Goal: Task Accomplishment & Management: Manage account settings

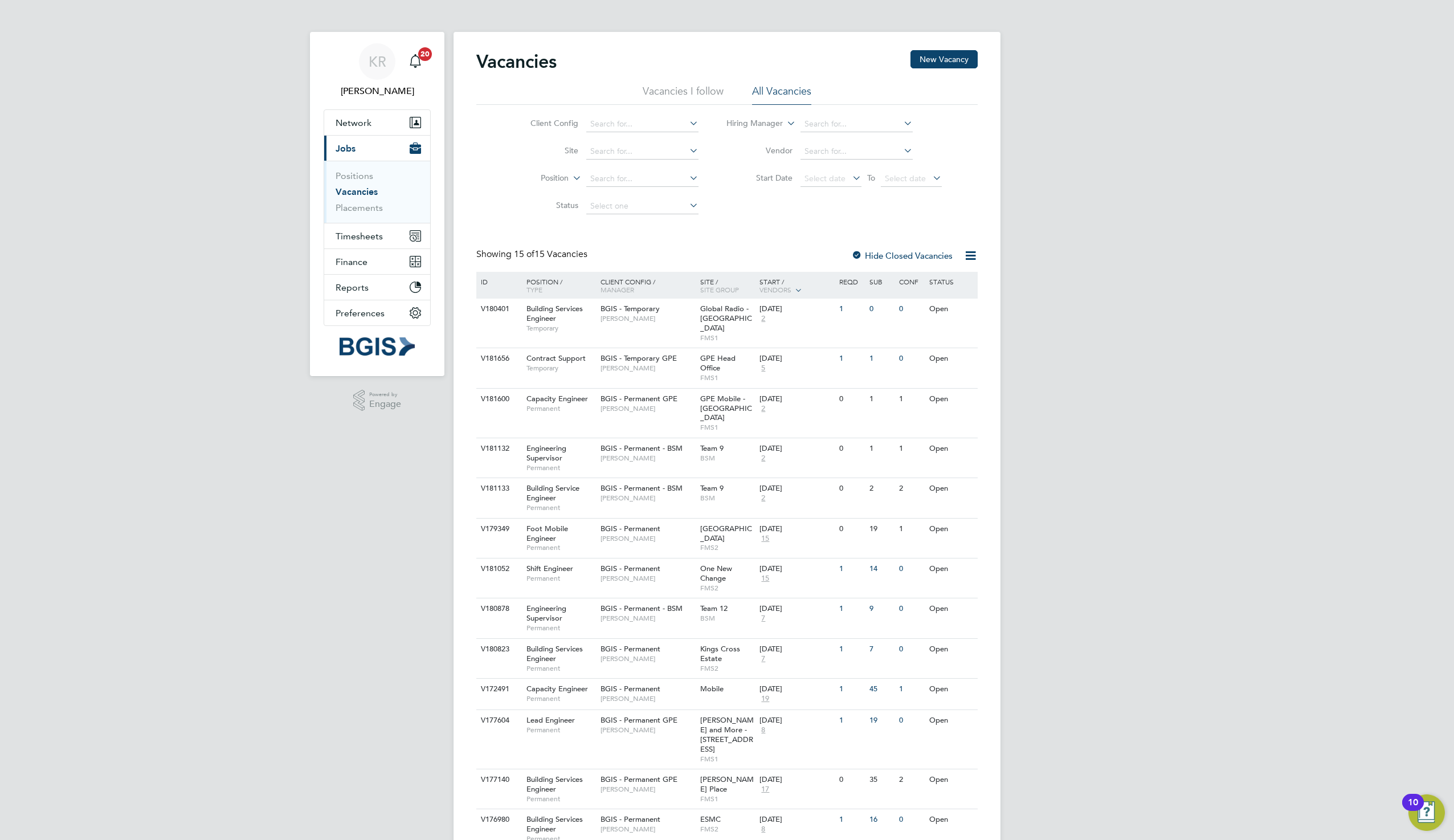
click at [1172, 297] on div "KR [PERSON_NAME] Notifications 20 Applications: Network Sites Workers Current p…" at bounding box center [727, 485] width 1454 height 971
click at [638, 364] on span "[PERSON_NAME]" at bounding box center [647, 368] width 94 height 9
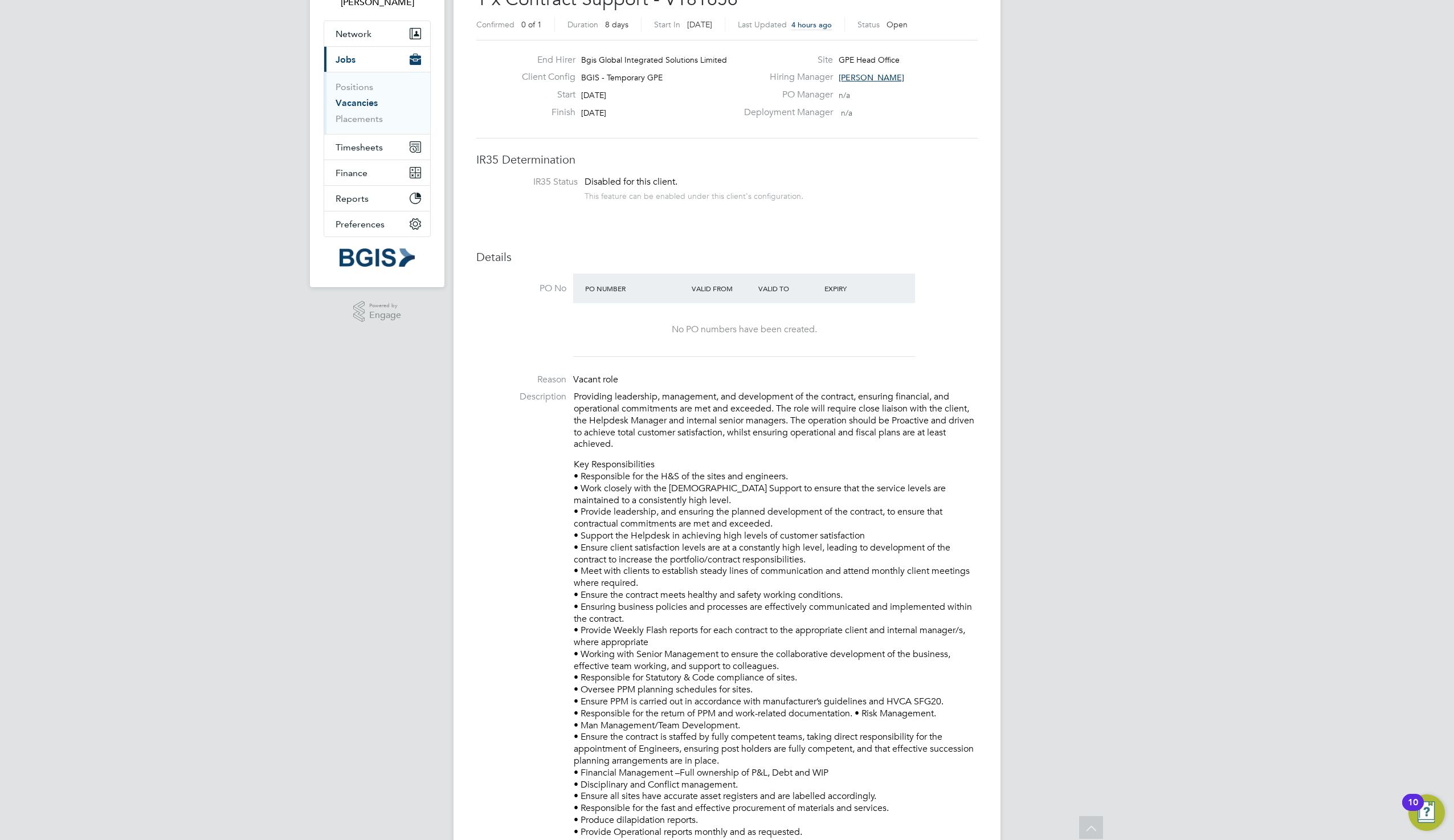
scroll to position [91, 0]
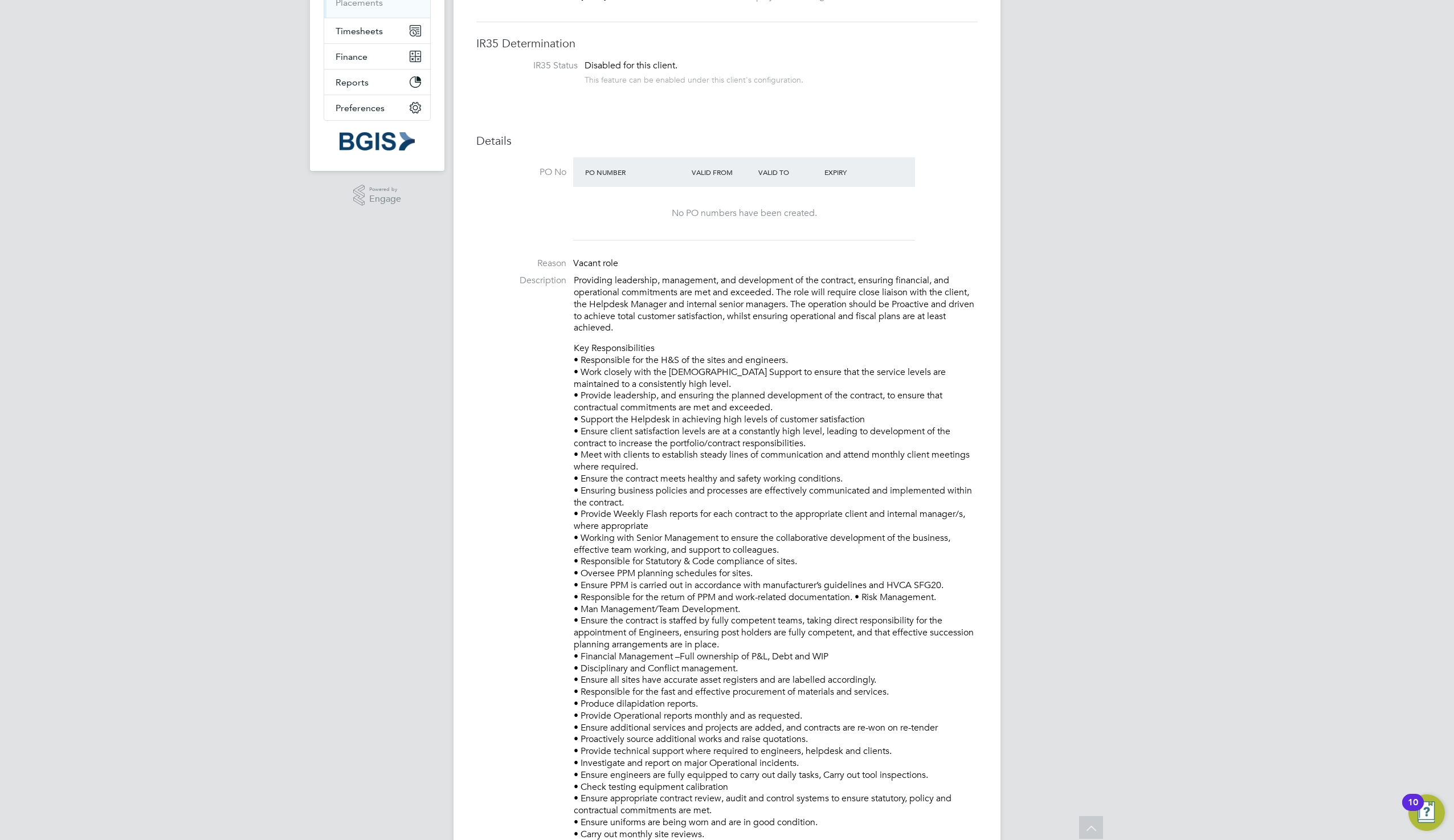
scroll to position [274, 0]
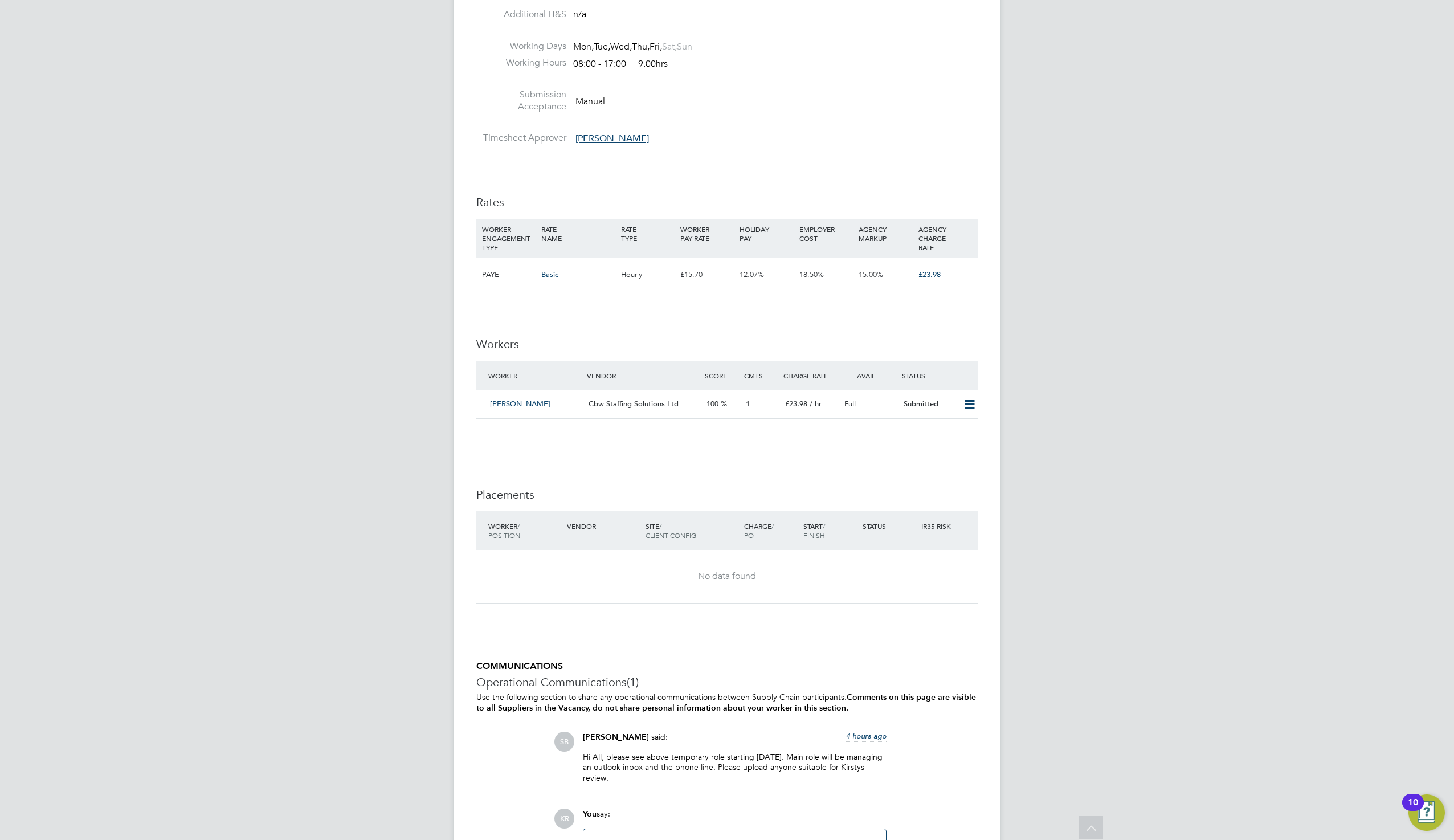
scroll to position [1661, 0]
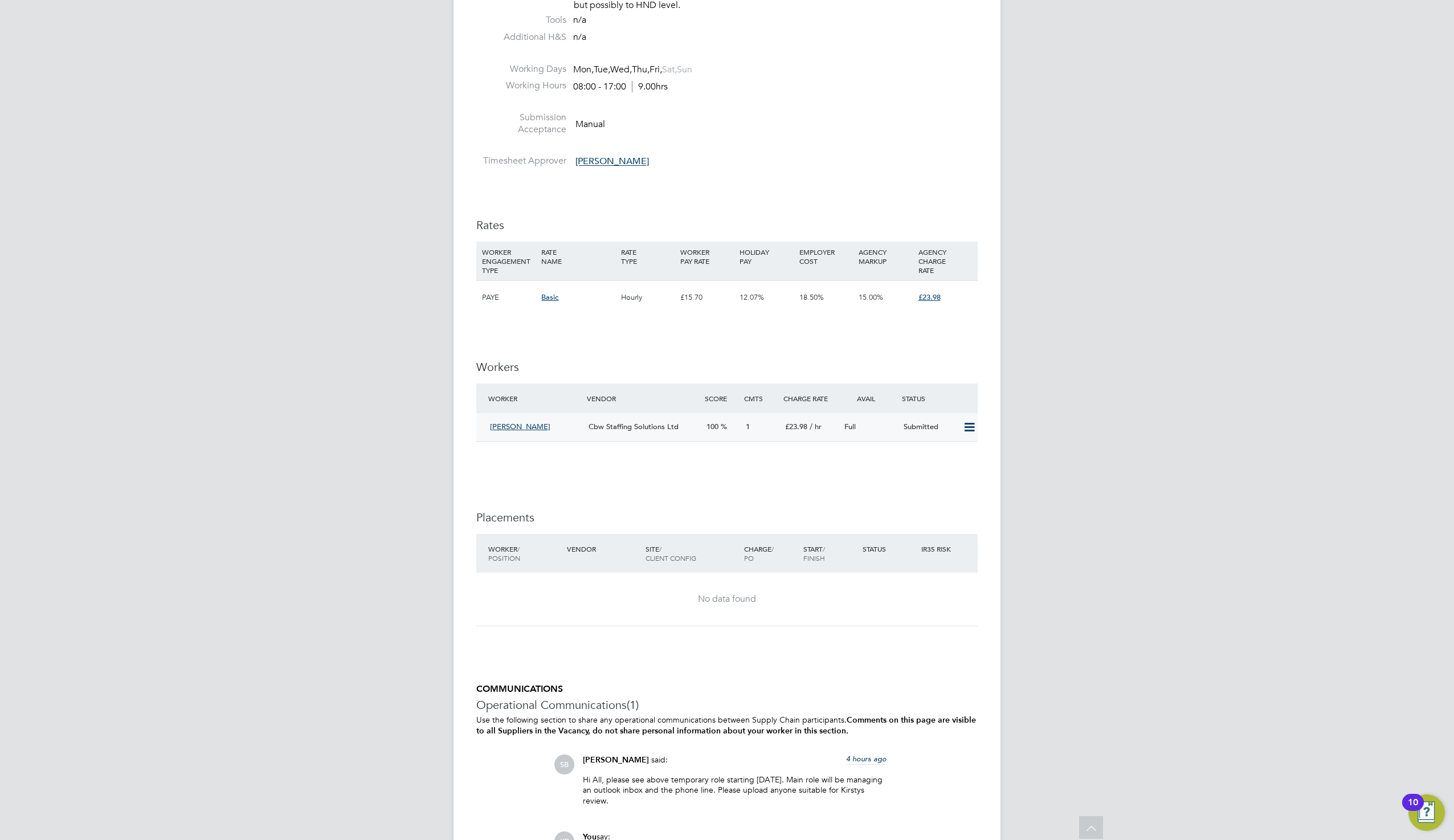
click at [972, 431] on icon at bounding box center [969, 426] width 14 height 9
click at [526, 430] on span "[PERSON_NAME]" at bounding box center [520, 426] width 61 height 10
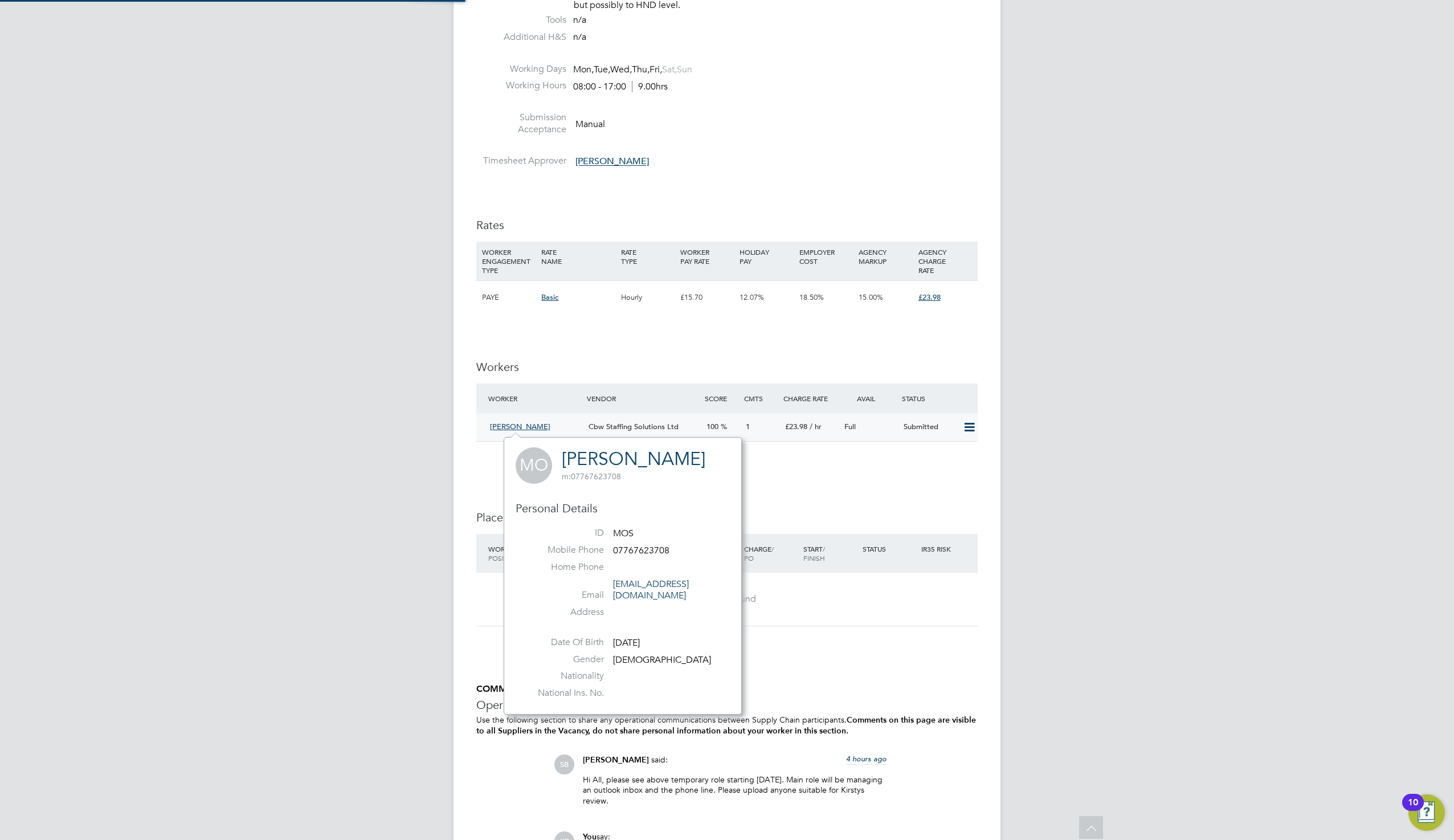
scroll to position [266, 238]
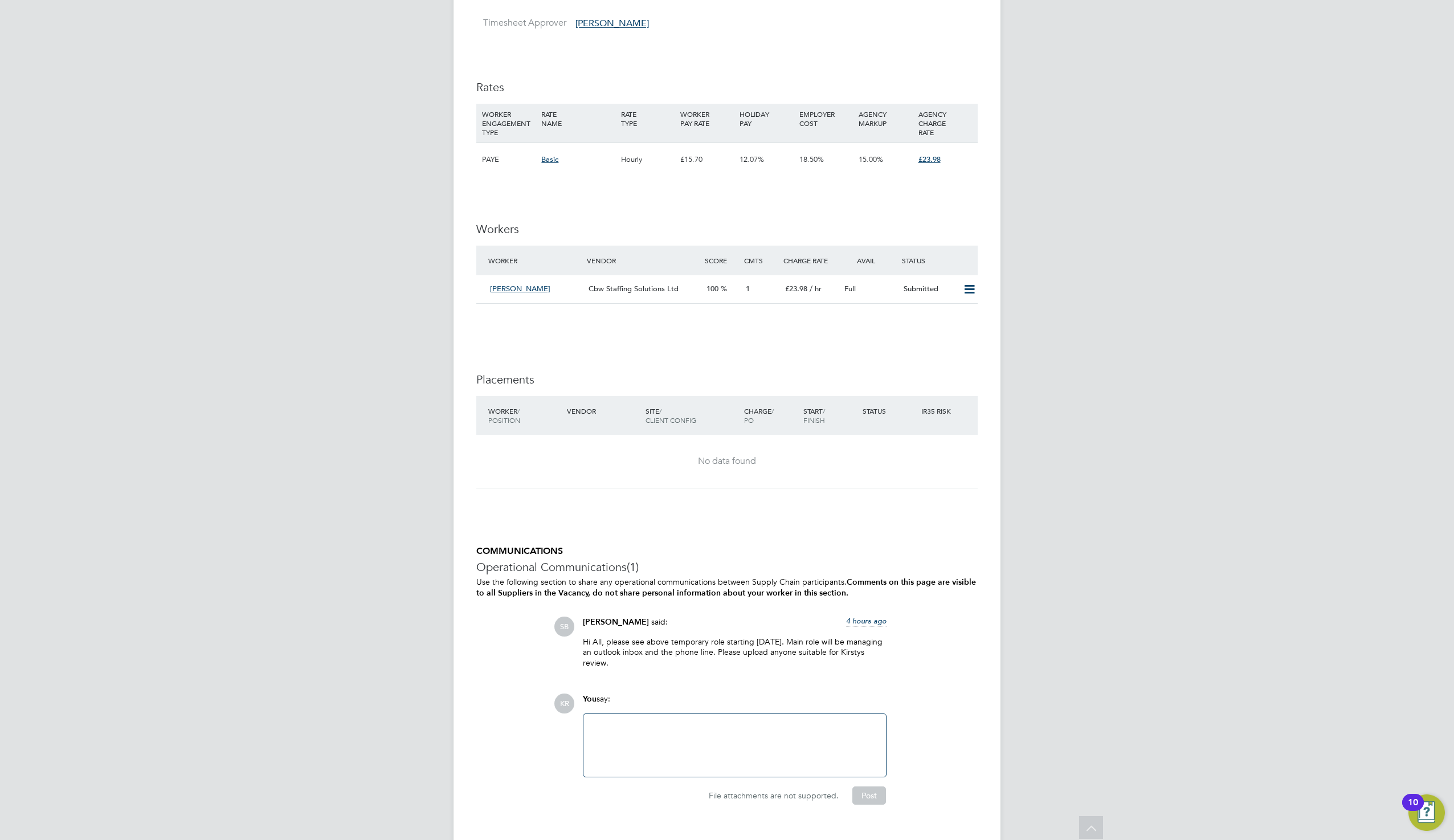
scroll to position [1821, 0]
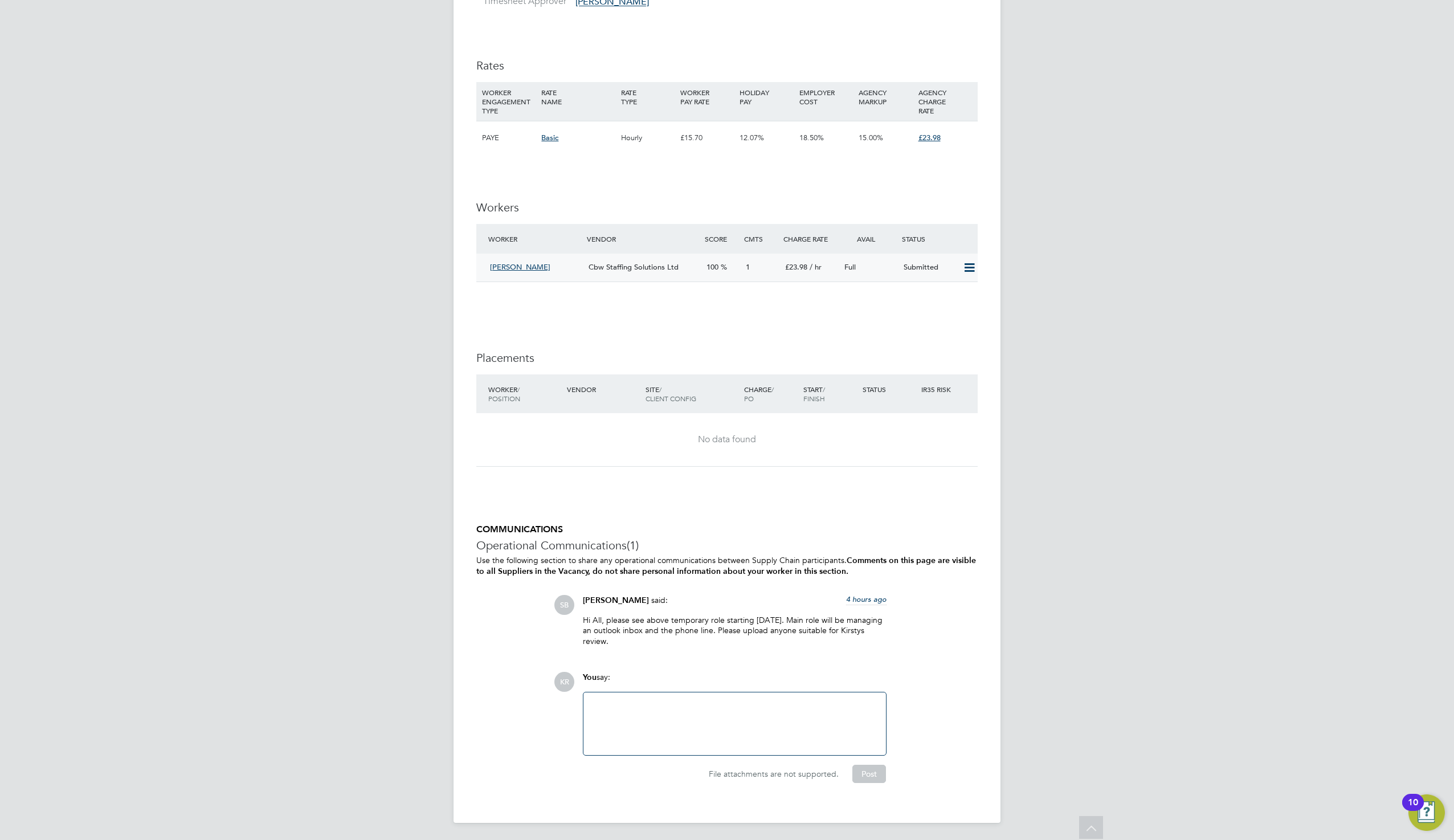
click at [529, 266] on span "[PERSON_NAME]" at bounding box center [520, 267] width 61 height 10
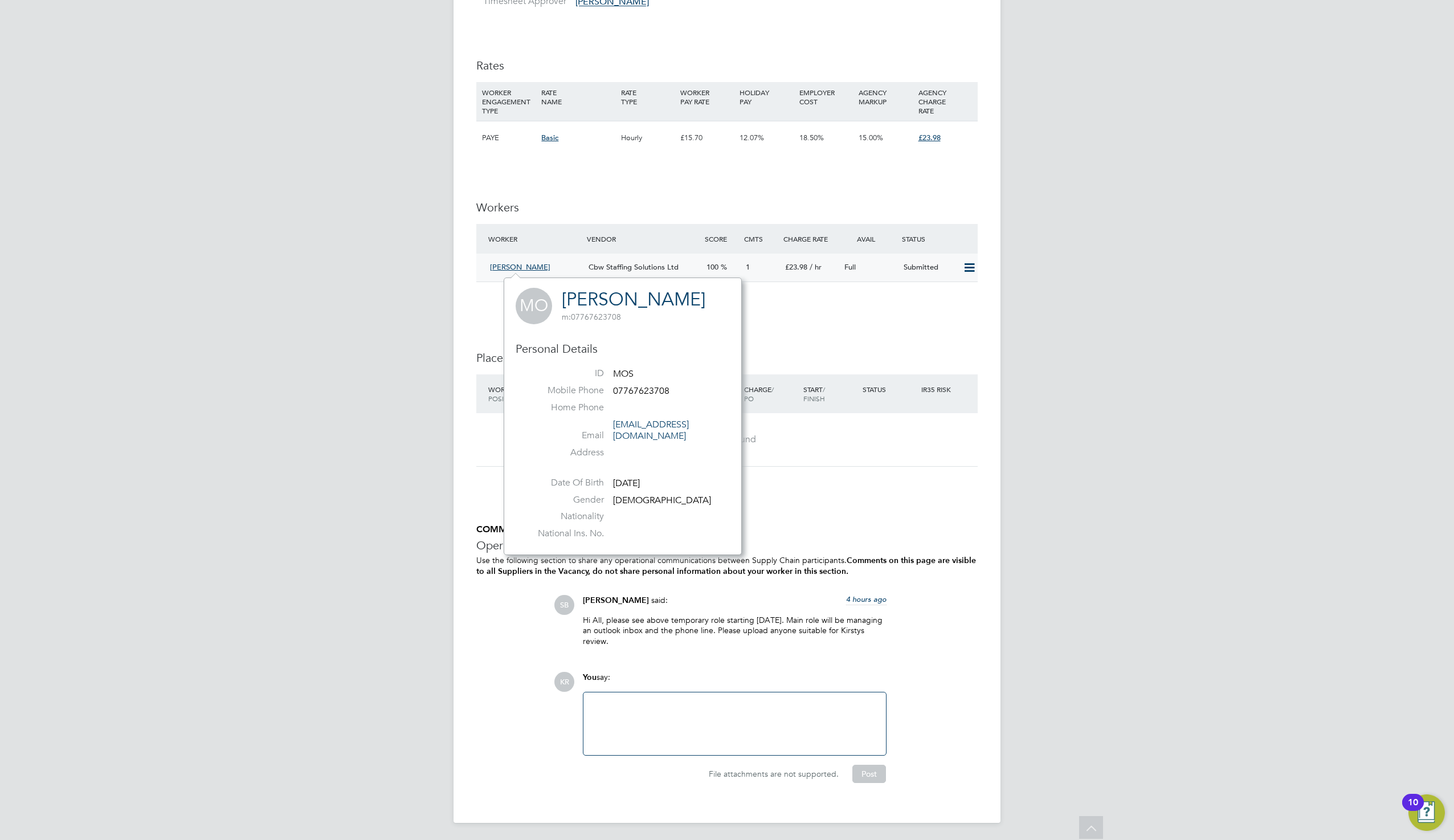
click at [888, 271] on div "Full" at bounding box center [870, 267] width 60 height 19
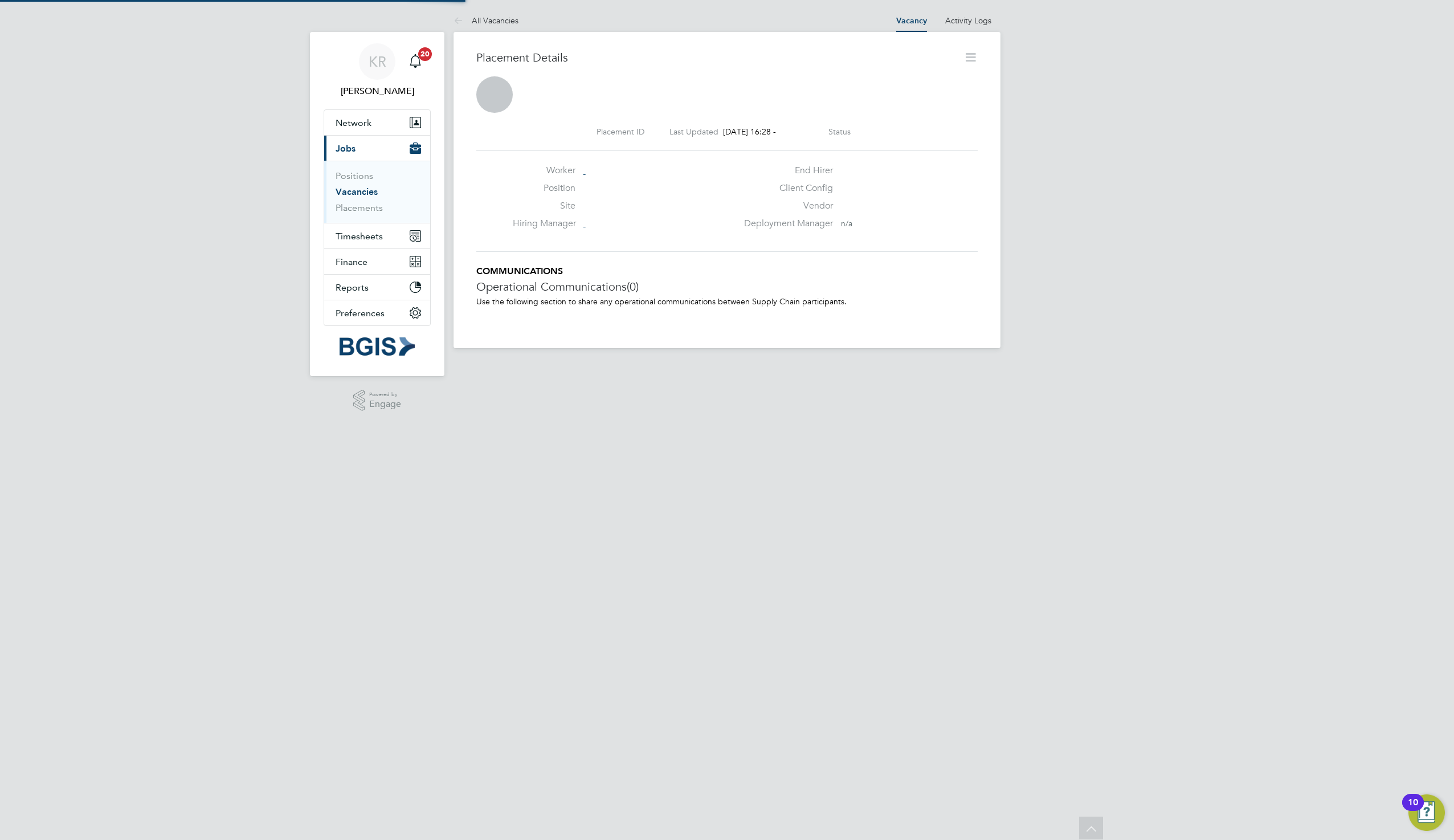
scroll to position [6, 6]
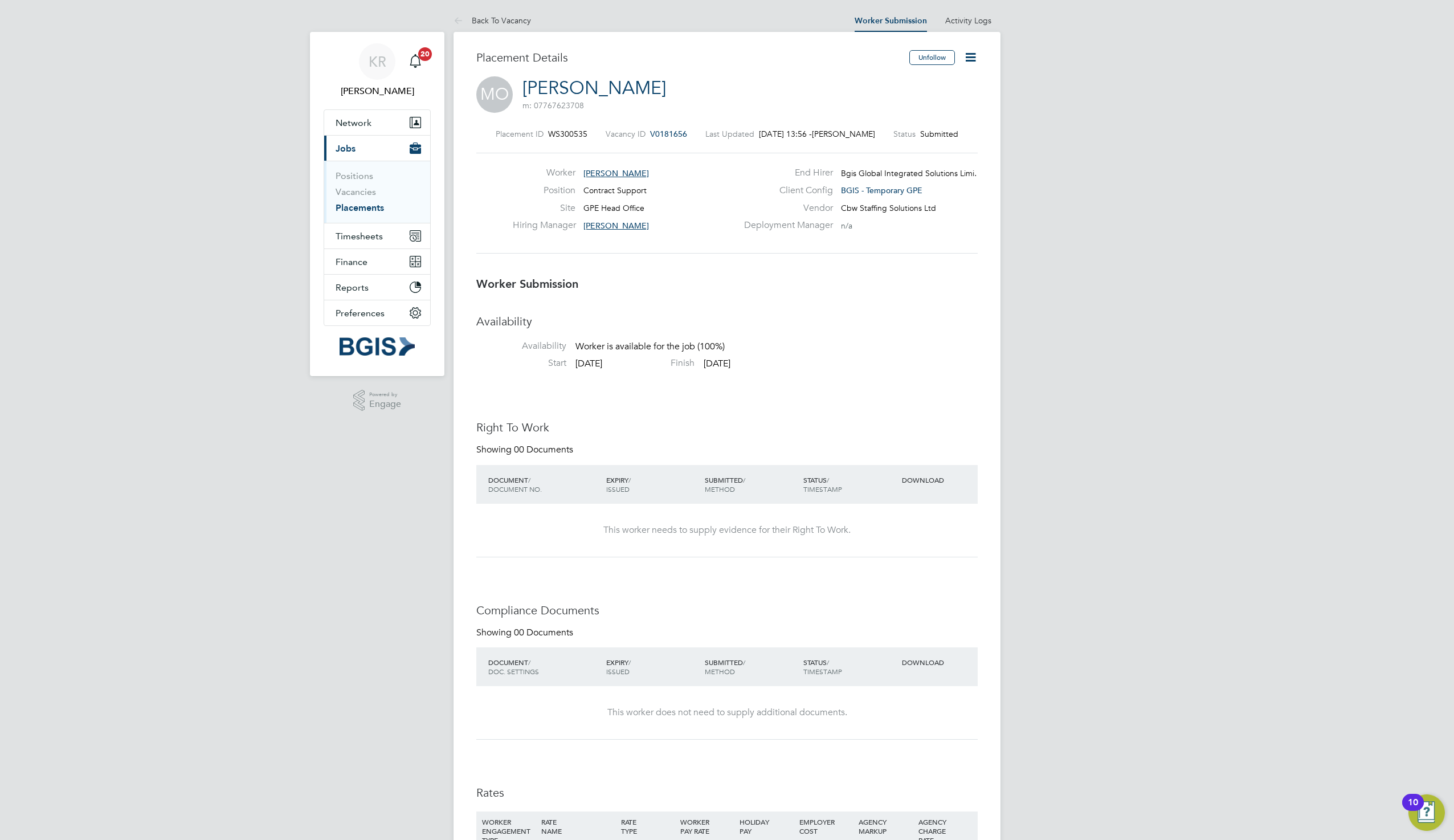
click at [1212, 235] on div "KR [PERSON_NAME] Notifications 20 Applications: Network Sites Workers Current p…" at bounding box center [727, 705] width 1454 height 1411
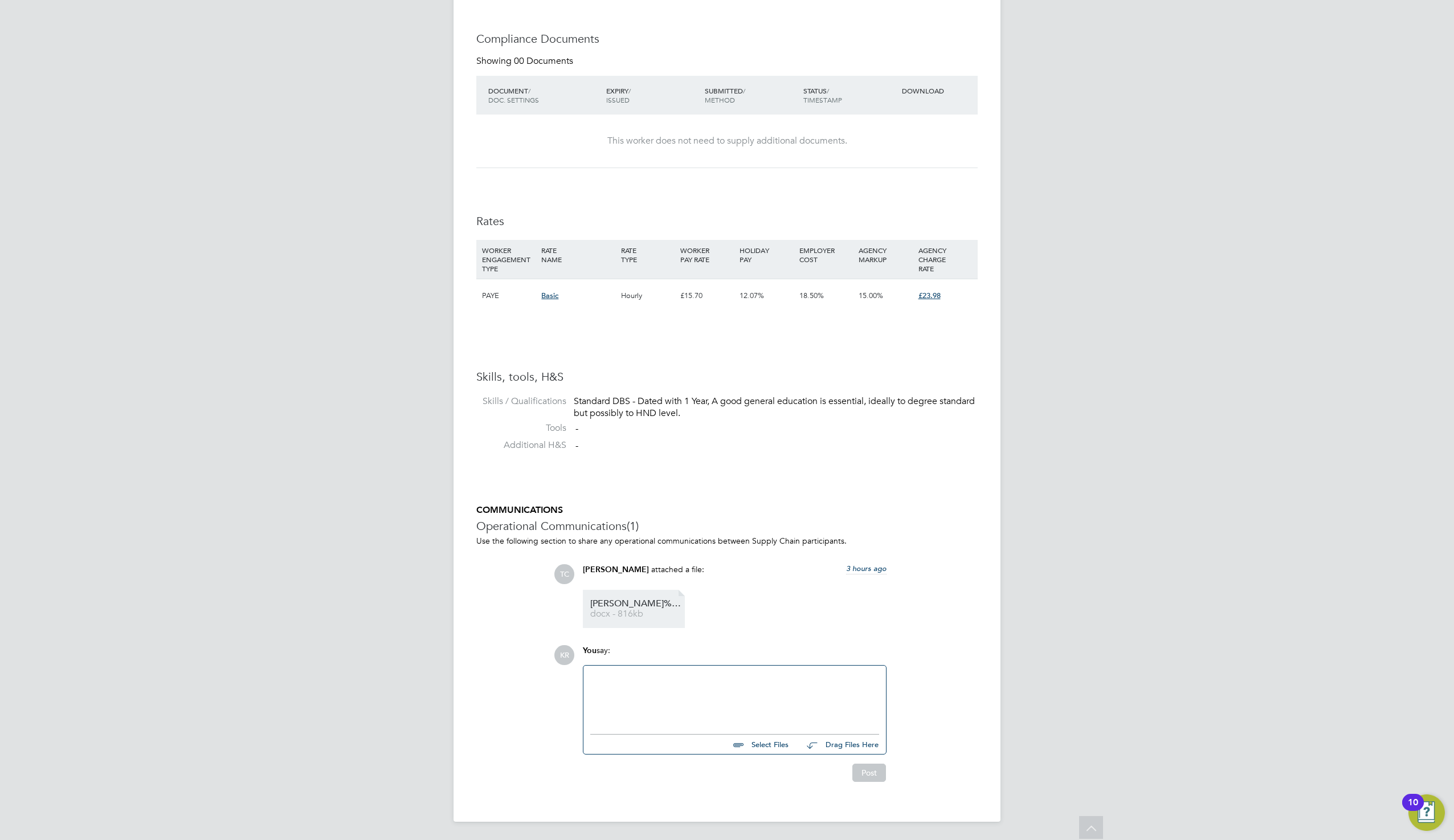
click at [621, 609] on link "[DEMOGRAPHIC_DATA]%20Osman%20-%20CBW%20Staffing%20Solutions%20CV%20(2) docx - 8…" at bounding box center [636, 608] width 91 height 19
